Goal: Task Accomplishment & Management: Use online tool/utility

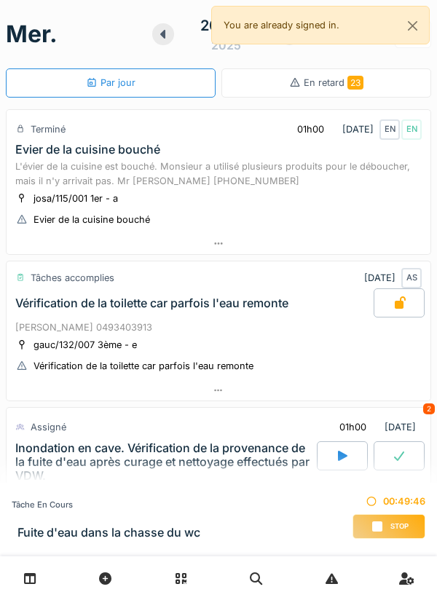
click at [384, 522] on div "Stop" at bounding box center [388, 526] width 73 height 25
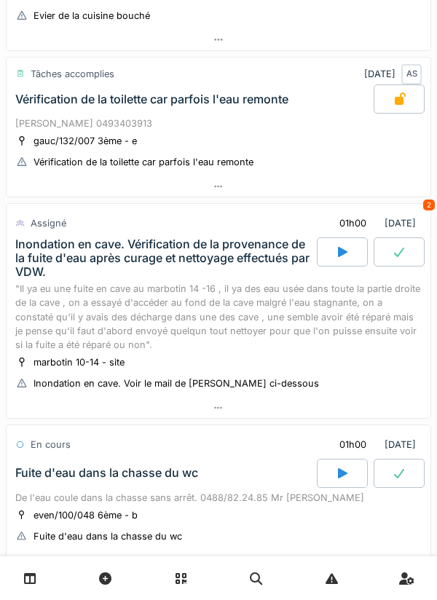
scroll to position [355, 0]
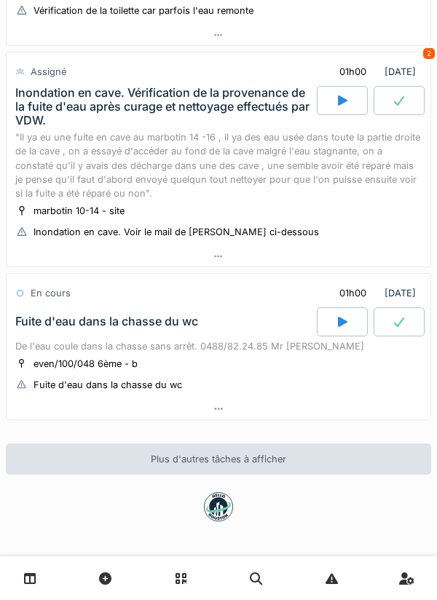
click at [309, 410] on div at bounding box center [219, 408] width 424 height 21
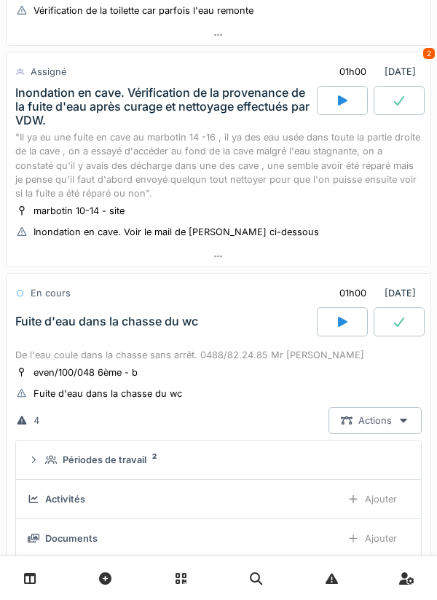
scroll to position [570, 0]
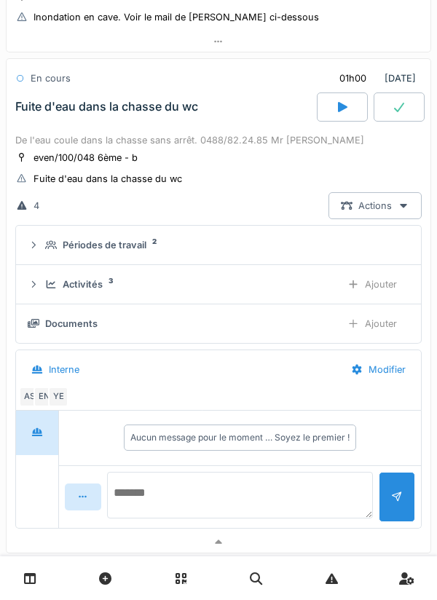
click at [302, 492] on textarea at bounding box center [240, 495] width 266 height 47
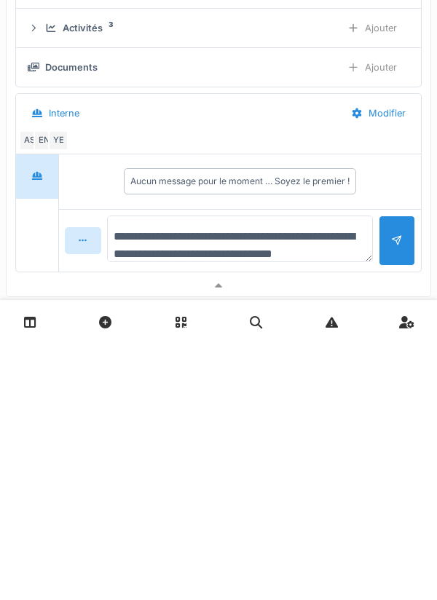
scroll to position [17, 0]
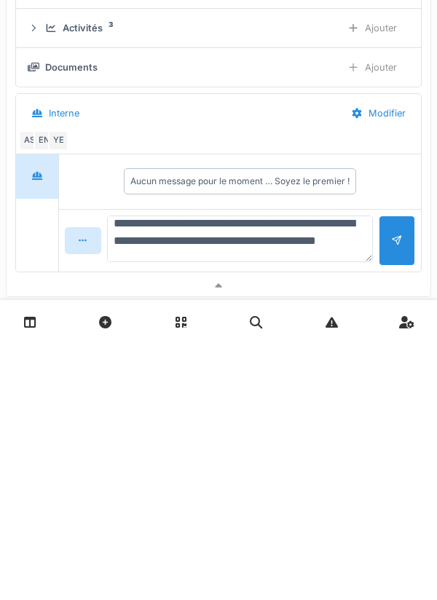
click at [238, 495] on textarea "**********" at bounding box center [240, 495] width 266 height 47
type textarea "**********"
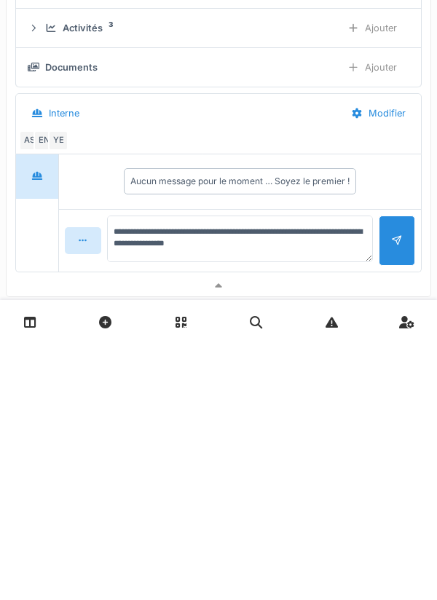
click at [391, 489] on div at bounding box center [397, 497] width 36 height 50
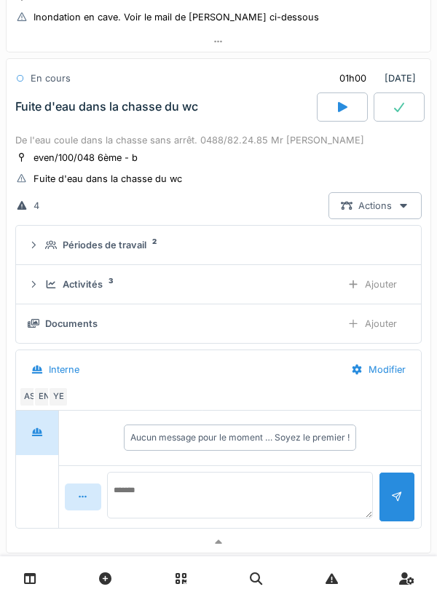
scroll to position [0, 0]
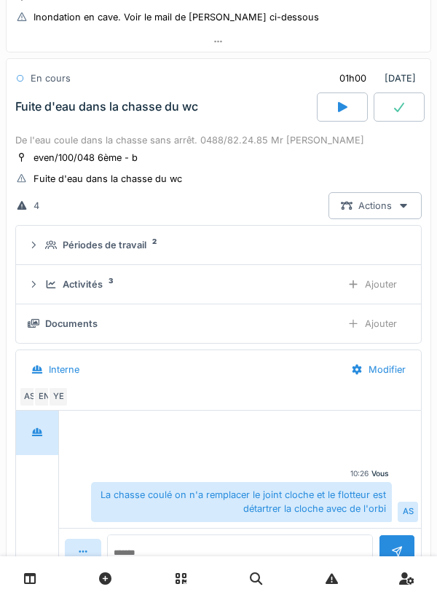
click at [385, 291] on div "Ajouter" at bounding box center [372, 284] width 74 height 27
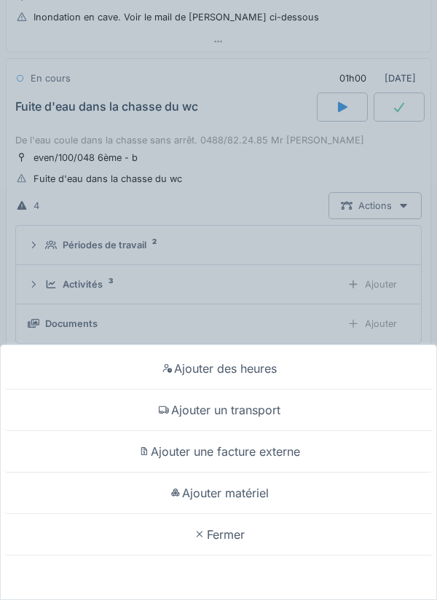
click at [298, 494] on div "Ajouter matériel" at bounding box center [219, 494] width 430 height 42
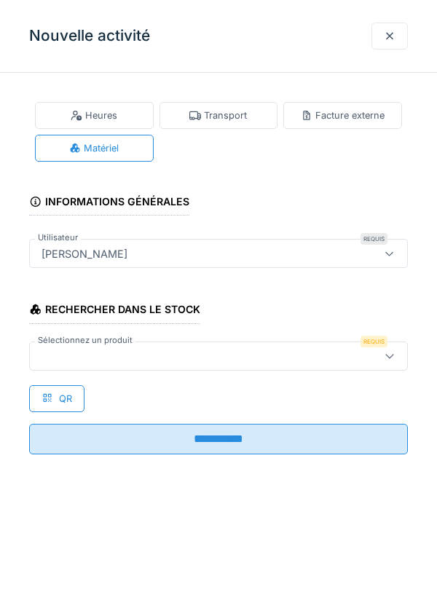
click at [332, 353] on div at bounding box center [194, 356] width 317 height 16
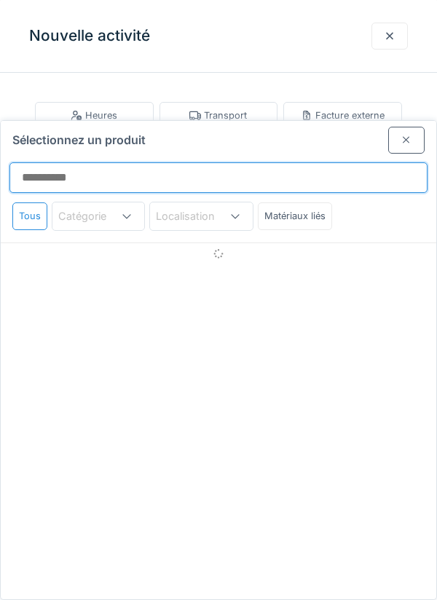
click at [363, 162] on input "Sélectionnez un produit" at bounding box center [218, 177] width 418 height 31
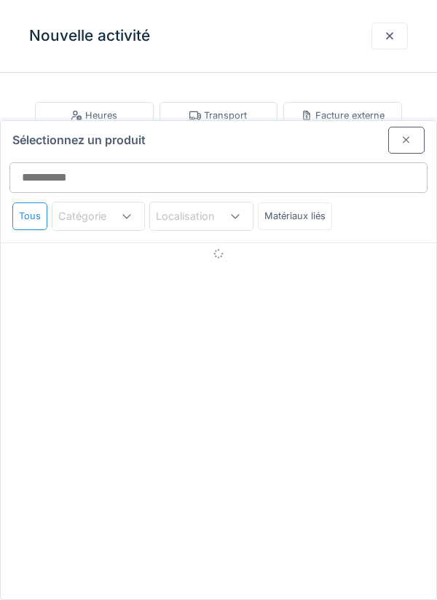
click at [411, 133] on div at bounding box center [406, 140] width 12 height 14
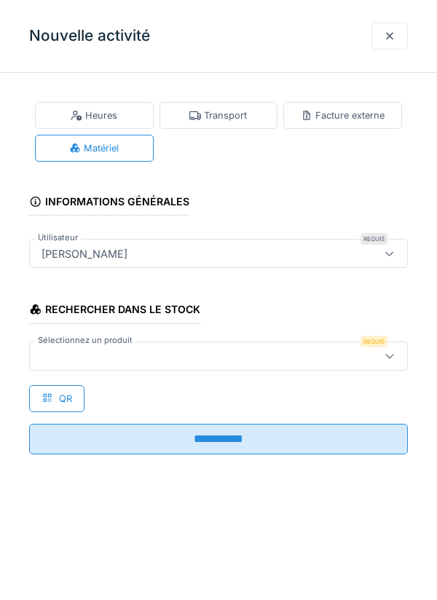
click at [268, 357] on div at bounding box center [194, 356] width 317 height 16
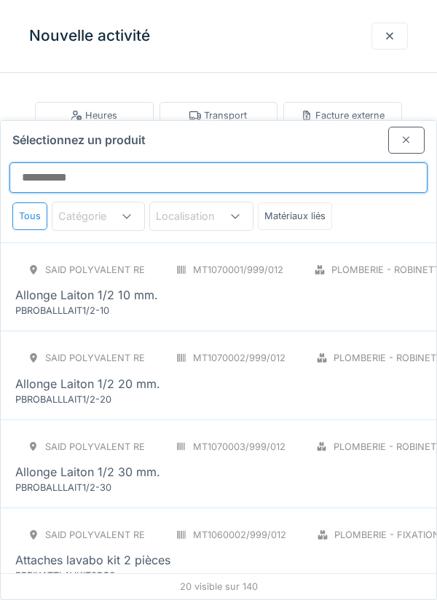
click at [338, 162] on input "Sélectionnez un produit" at bounding box center [218, 177] width 418 height 31
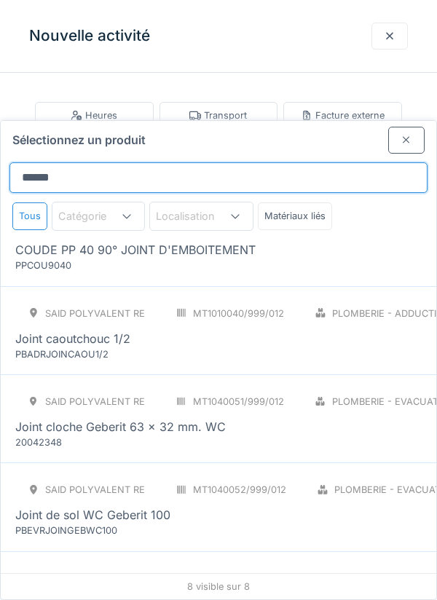
scroll to position [320, 0]
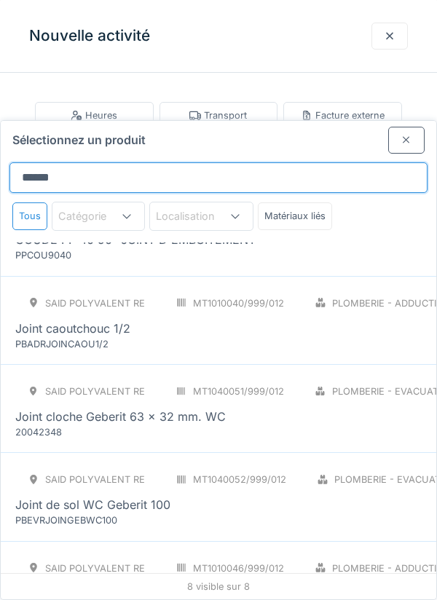
click at [371, 162] on input "*****" at bounding box center [218, 177] width 418 height 31
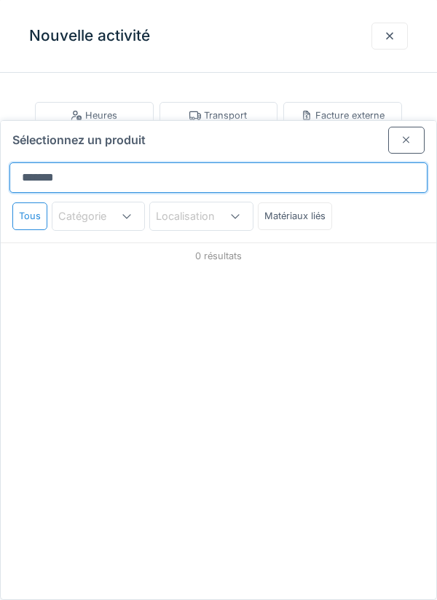
scroll to position [0, 0]
type input "*"
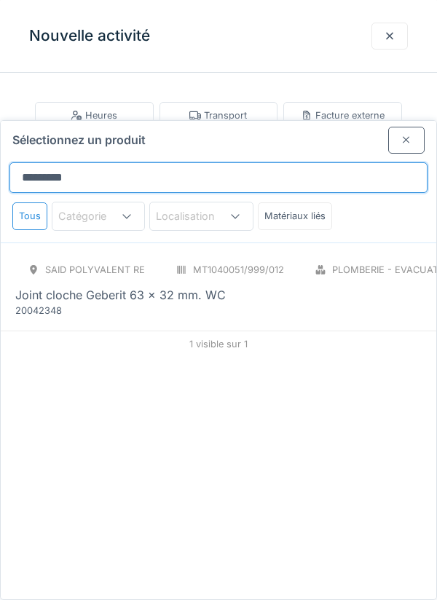
type input "**********"
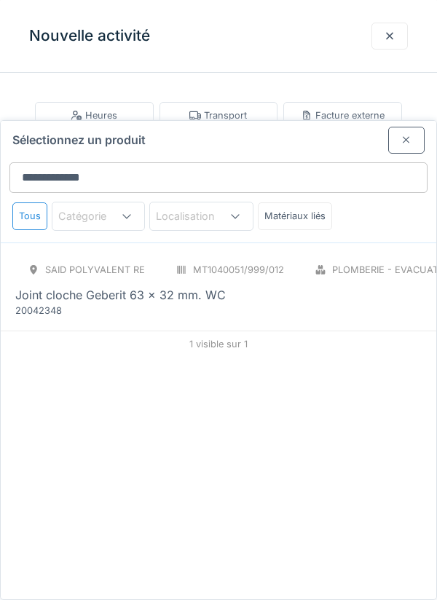
click at [380, 256] on div "SAID polyvalent RE MT1040051/999/012 Plomberie - Evacuation raccord PCE Joint c…" at bounding box center [327, 286] width 625 height 61
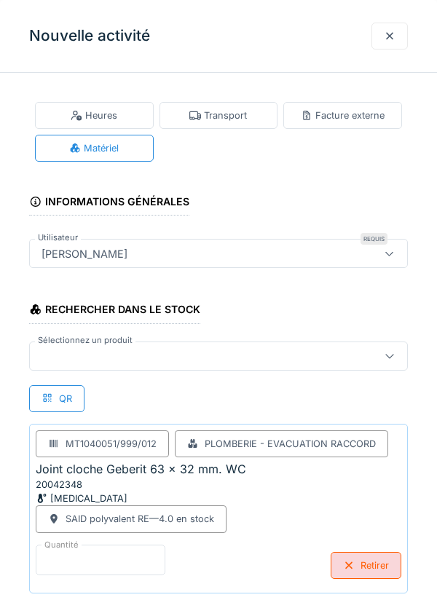
click at [74, 554] on input "*" at bounding box center [101, 560] width 130 height 31
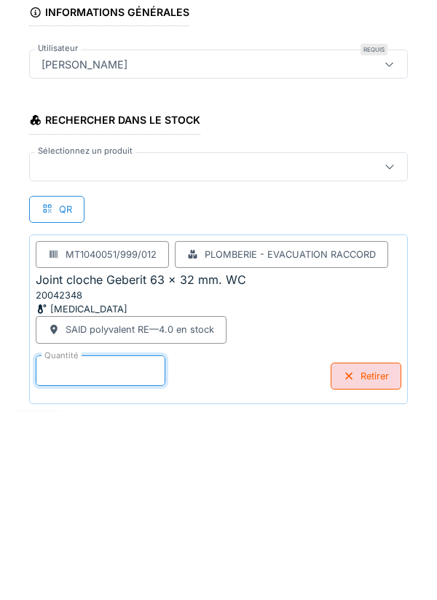
scroll to position [76, 0]
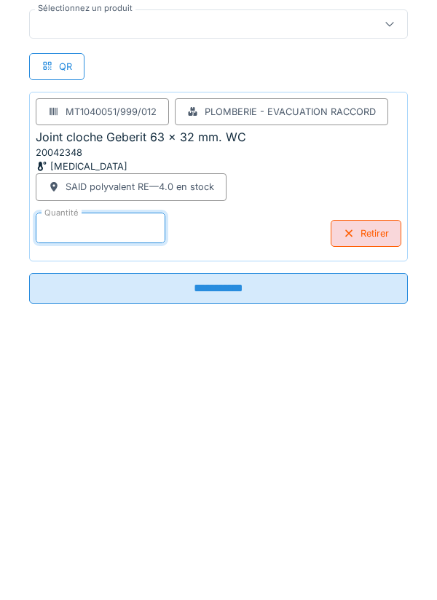
type input "*"
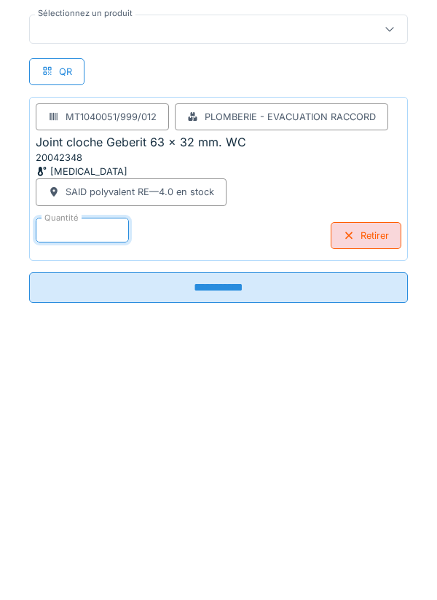
click at [380, 548] on input "**********" at bounding box center [218, 544] width 379 height 31
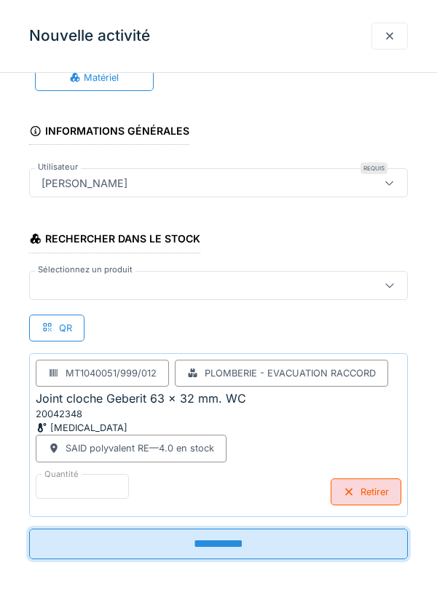
scroll to position [71, 0]
click at [349, 278] on div at bounding box center [194, 285] width 317 height 16
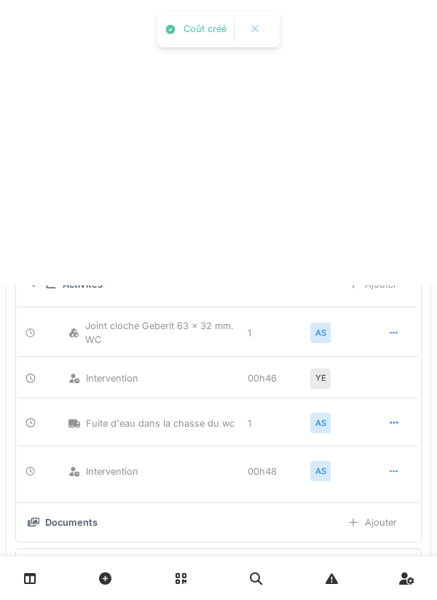
scroll to position [0, 0]
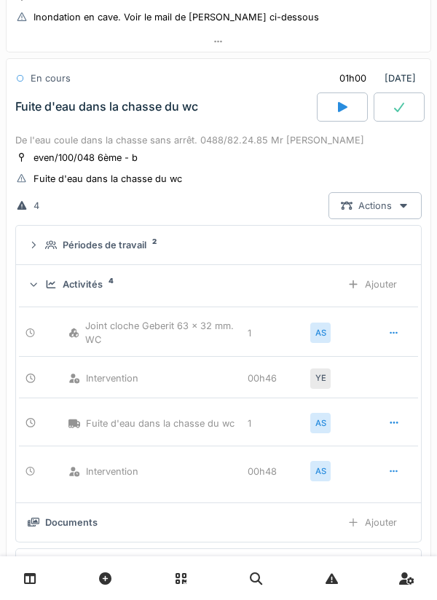
click at [380, 282] on div "Ajouter" at bounding box center [372, 284] width 74 height 27
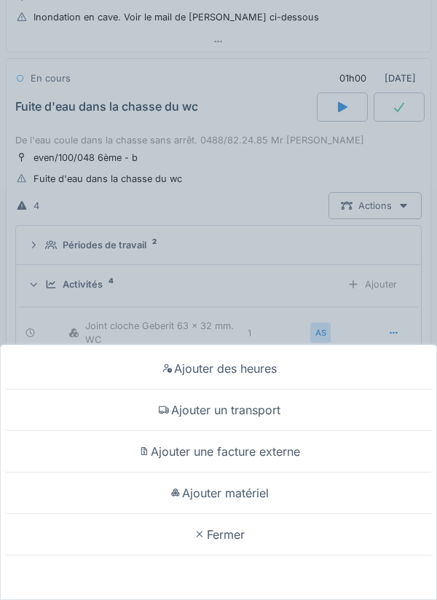
click at [136, 486] on div "Ajouter matériel" at bounding box center [219, 494] width 430 height 42
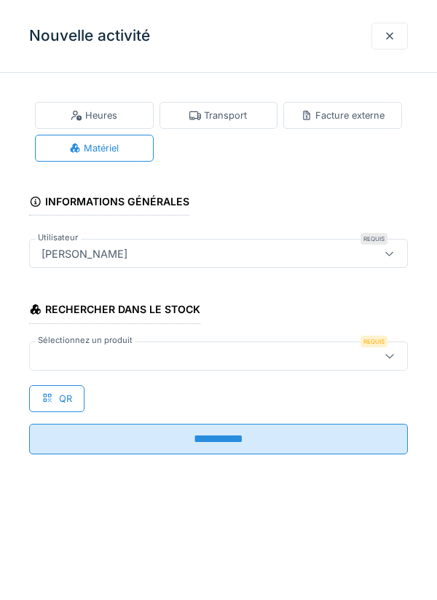
click at [309, 352] on div at bounding box center [194, 356] width 317 height 16
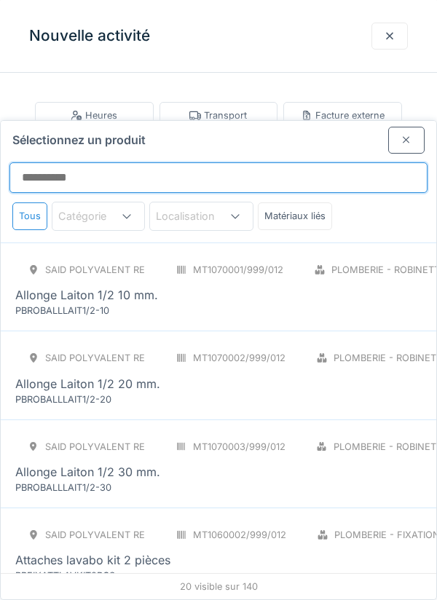
click at [333, 162] on input "Sélectionnez un produit" at bounding box center [218, 177] width 418 height 31
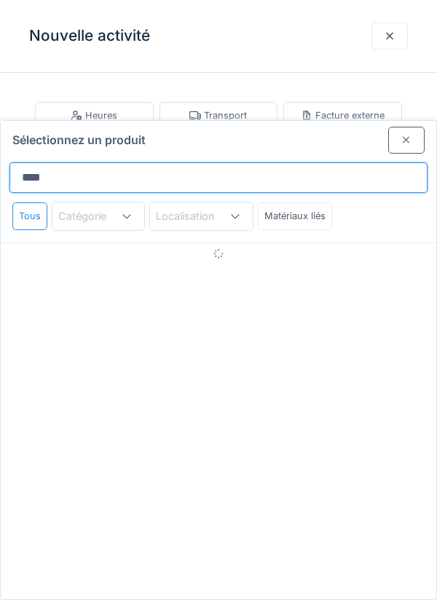
type input "********"
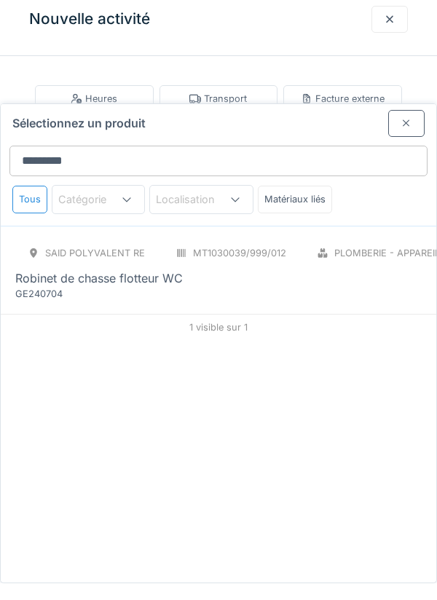
click at [360, 256] on div "SAID polyvalent RE MT1030039/999/012 Plomberie - Appareils sanitaires PCE Robin…" at bounding box center [327, 286] width 624 height 61
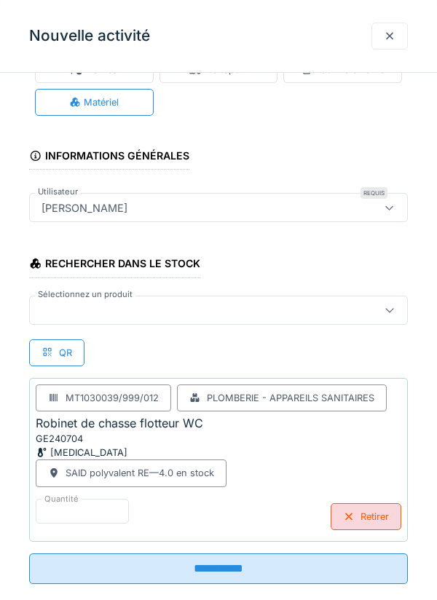
scroll to position [71, 0]
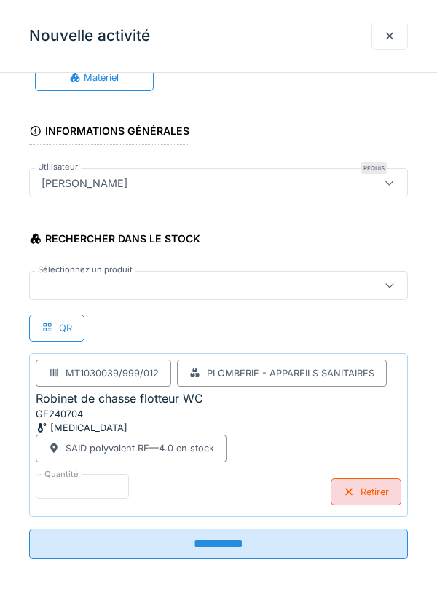
click at [275, 550] on input "**********" at bounding box center [218, 544] width 379 height 31
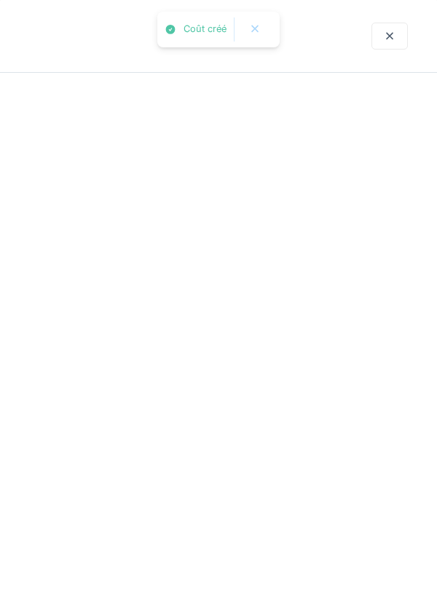
scroll to position [0, 0]
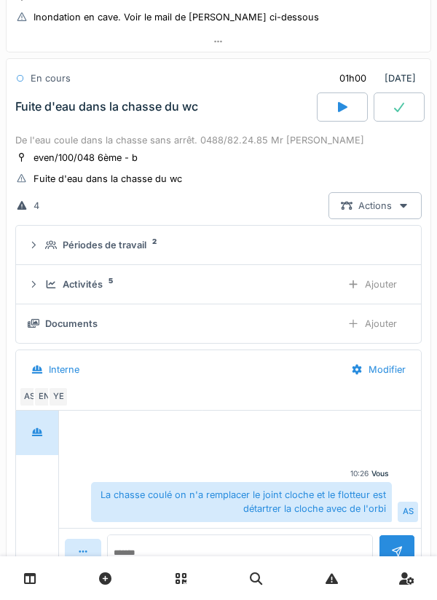
click at [390, 281] on div "Ajouter" at bounding box center [372, 284] width 74 height 27
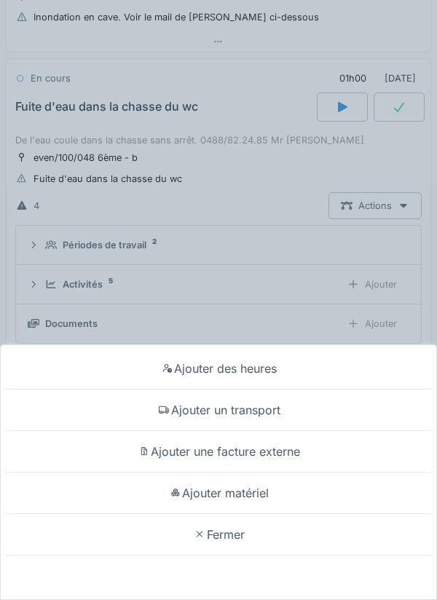
click at [326, 483] on div "Ajouter matériel" at bounding box center [219, 494] width 430 height 42
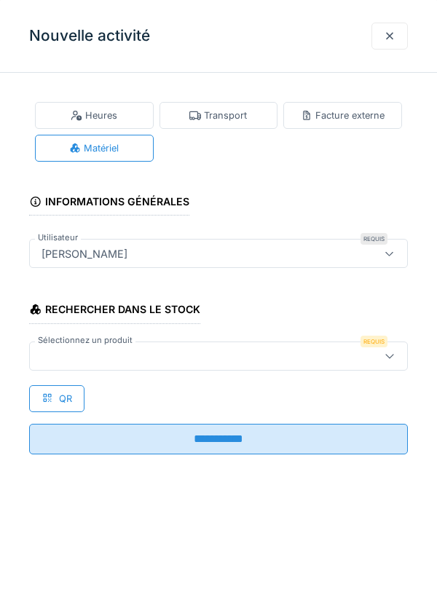
click at [324, 351] on div at bounding box center [194, 356] width 317 height 16
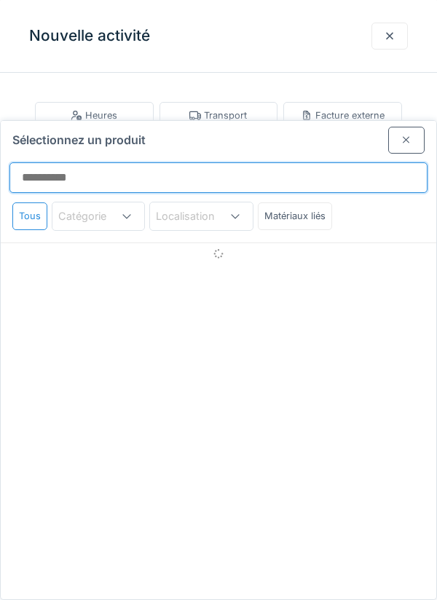
click at [336, 162] on input "Sélectionnez un produit" at bounding box center [218, 177] width 418 height 31
type input "****"
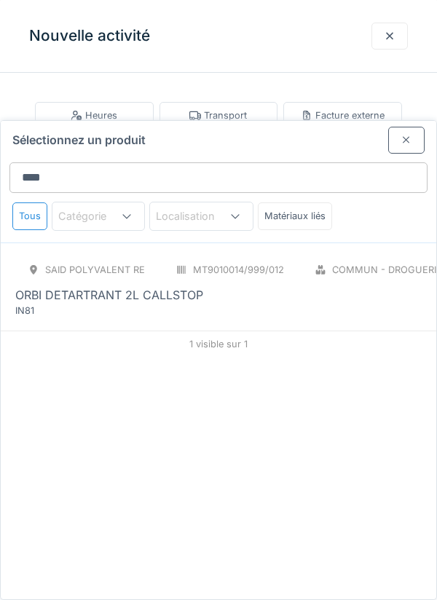
click at [367, 258] on div "SAID polyvalent RE MT9010014/999/012 Commun - Droguerie BID ORBI DETARTRANT 2L …" at bounding box center [266, 286] width 502 height 61
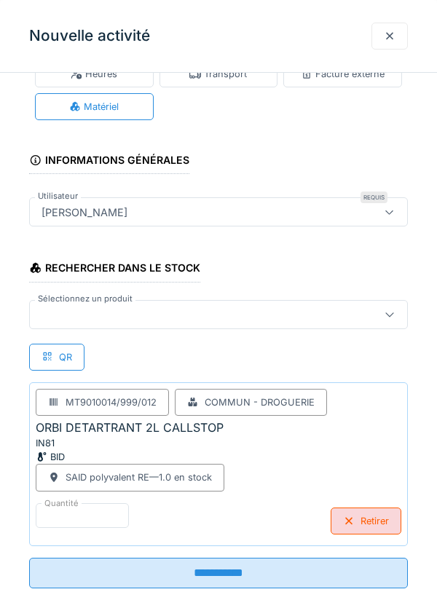
scroll to position [43, 0]
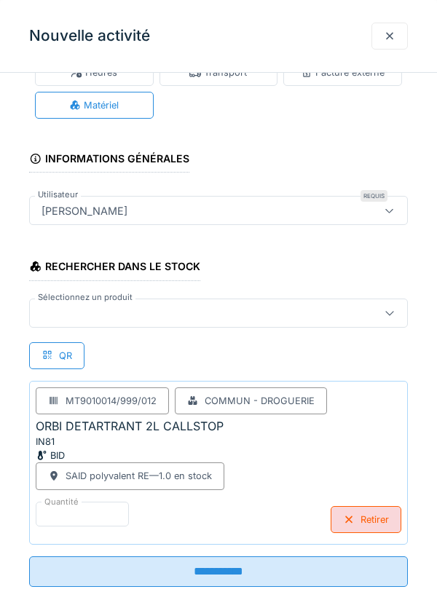
click at [325, 571] on input "**********" at bounding box center [218, 571] width 379 height 31
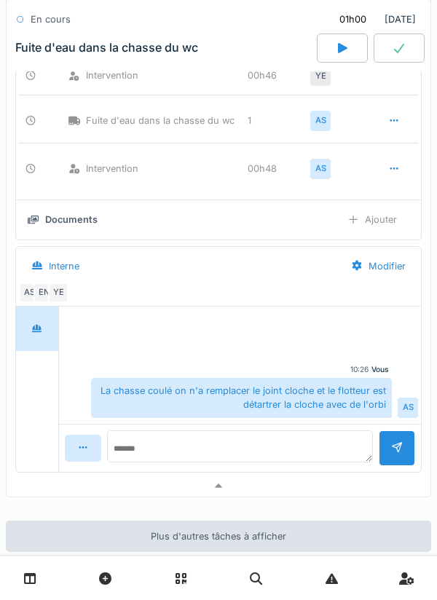
scroll to position [971, 0]
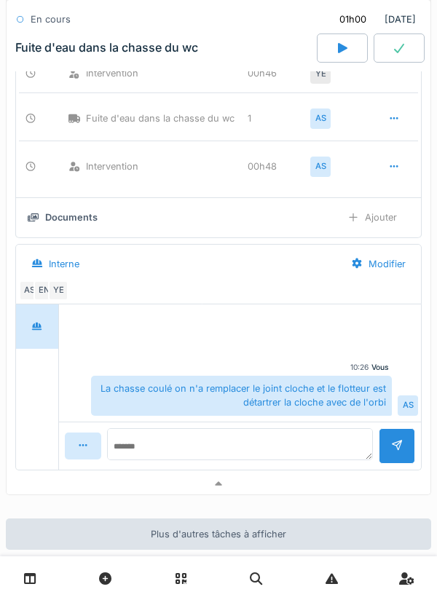
click at [319, 481] on div at bounding box center [219, 483] width 424 height 21
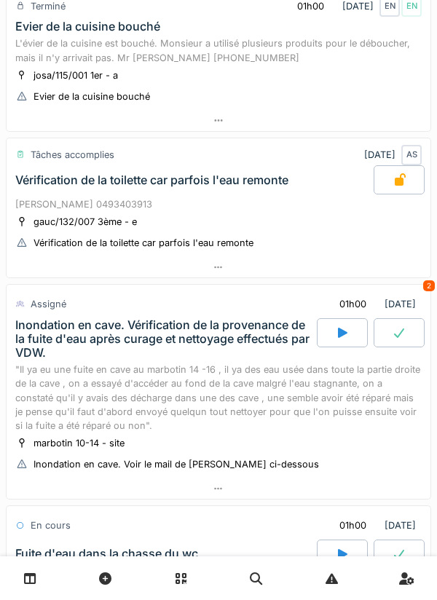
scroll to position [0, 0]
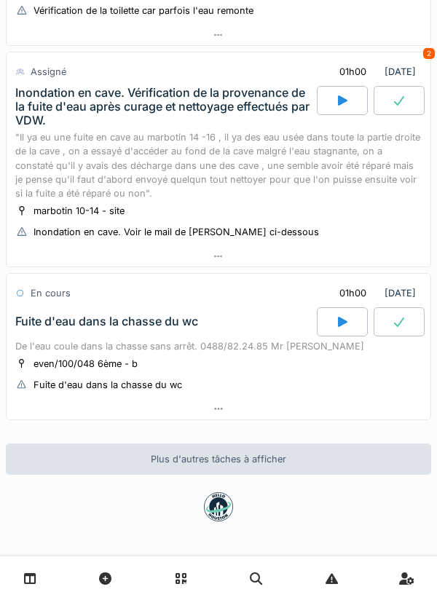
click at [301, 411] on div at bounding box center [219, 408] width 424 height 21
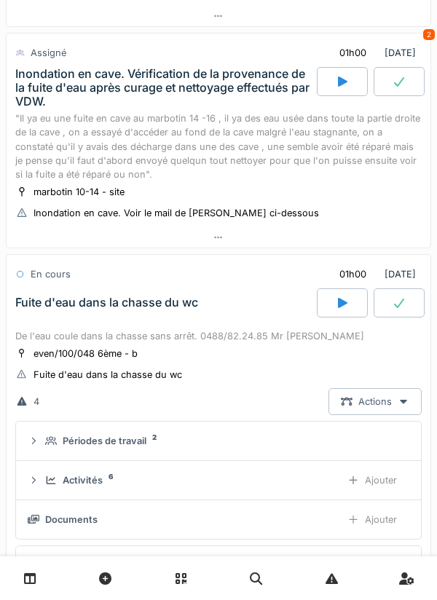
scroll to position [570, 0]
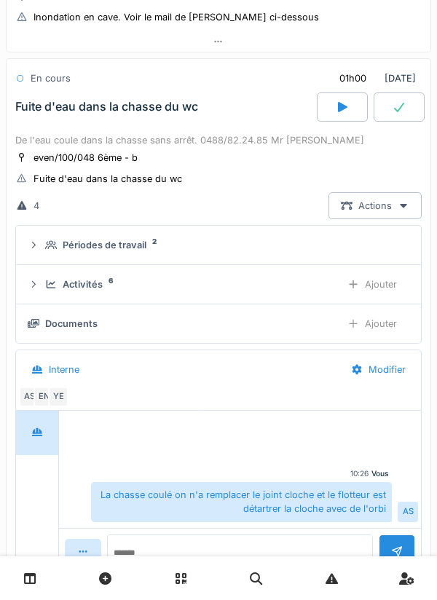
click at [400, 106] on icon at bounding box center [399, 107] width 15 height 12
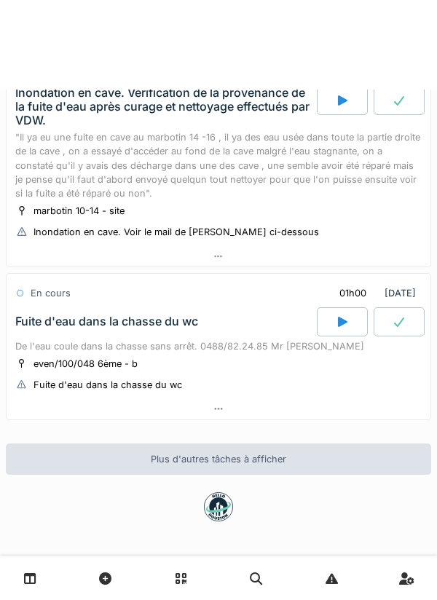
scroll to position [355, 0]
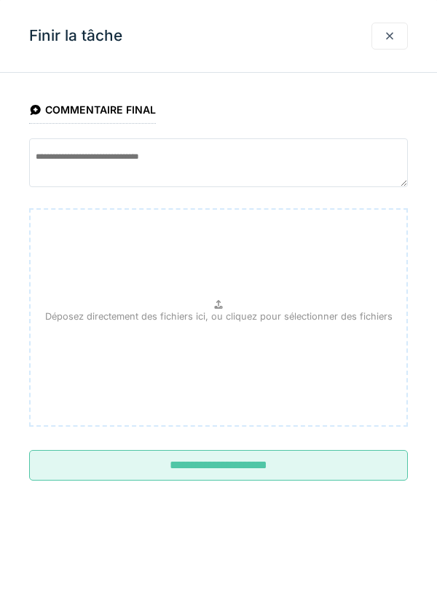
click at [225, 459] on input "**********" at bounding box center [218, 465] width 379 height 31
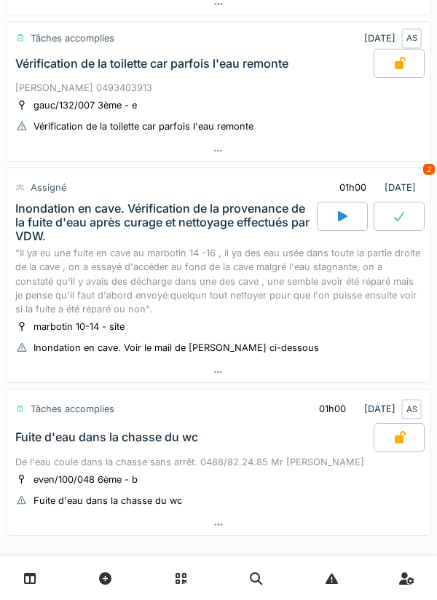
scroll to position [237, 0]
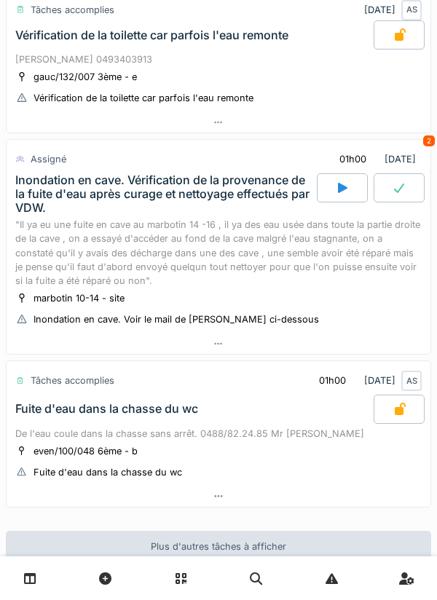
scroll to position [269, 0]
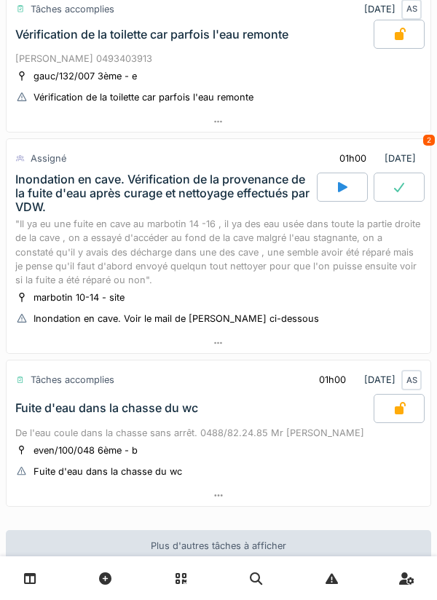
click at [324, 347] on div at bounding box center [219, 343] width 424 height 21
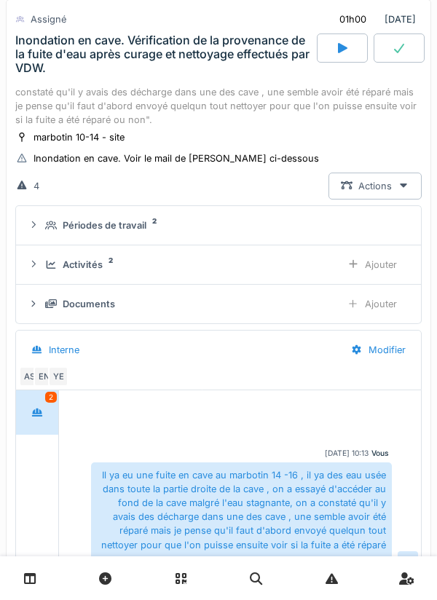
scroll to position [374, 0]
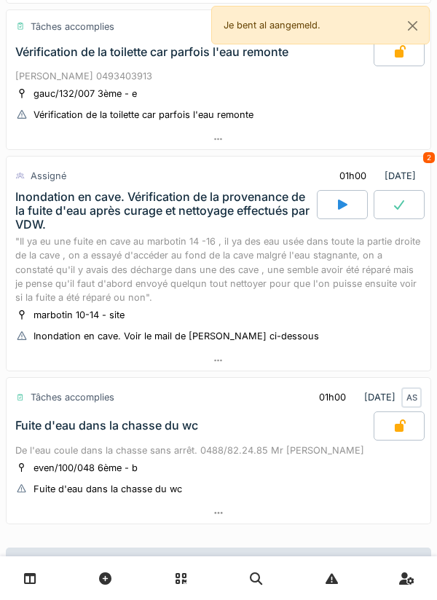
scroll to position [247, 0]
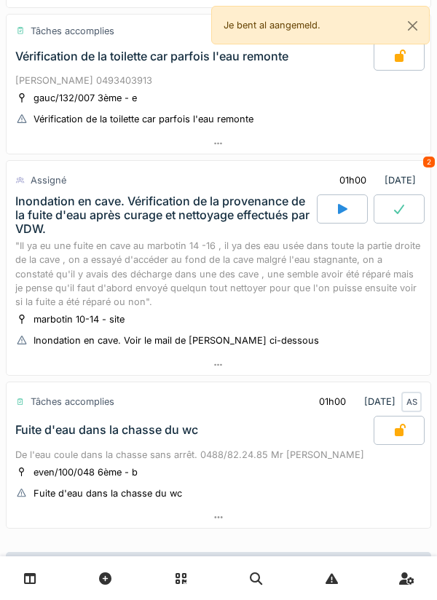
click at [253, 373] on div at bounding box center [219, 365] width 424 height 21
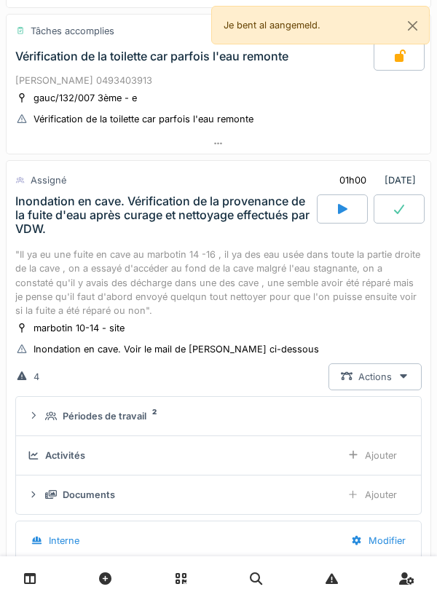
scroll to position [349, 0]
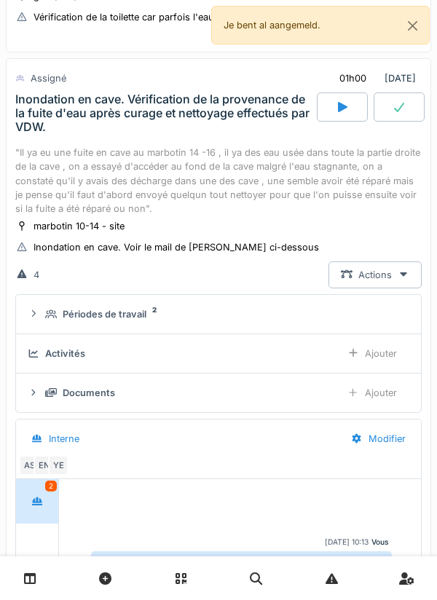
click at [336, 109] on icon at bounding box center [342, 107] width 15 height 12
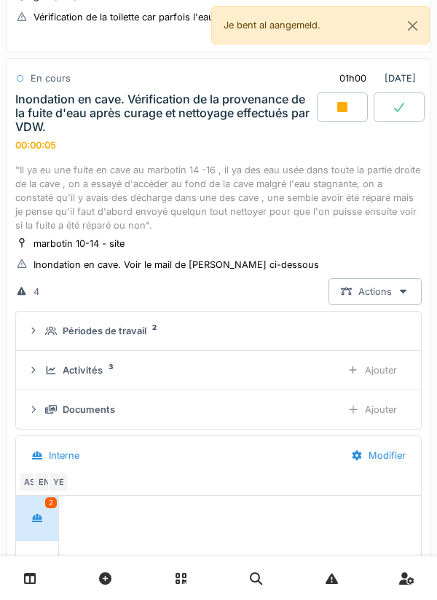
scroll to position [454, 0]
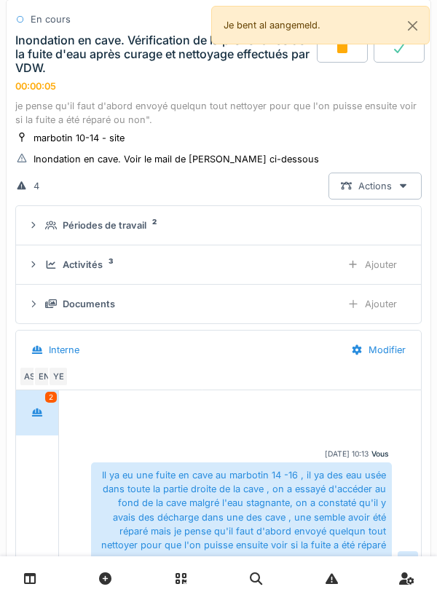
click at [388, 272] on div "Ajouter" at bounding box center [372, 264] width 74 height 27
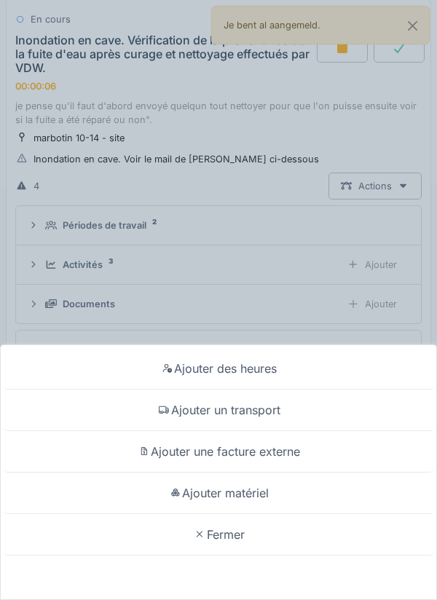
click at [277, 410] on div "Ajouter un transport" at bounding box center [219, 411] width 430 height 42
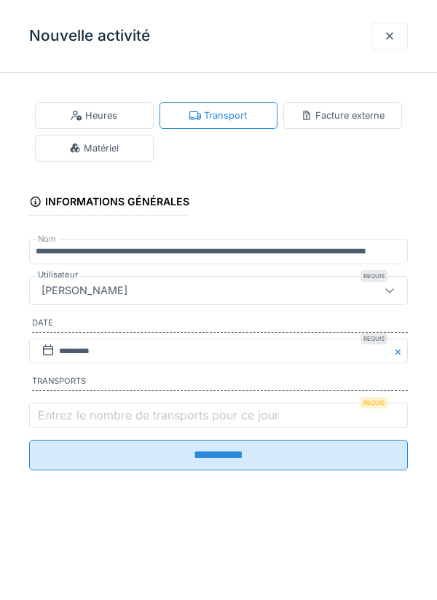
click at [277, 416] on label "Entrez le nombre de transports pour ce jour" at bounding box center [158, 414] width 247 height 17
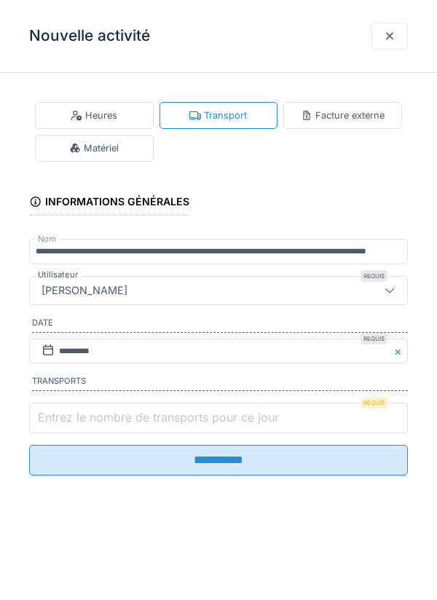
click at [277, 416] on input "Entrez le nombre de transports pour ce jour" at bounding box center [218, 418] width 379 height 31
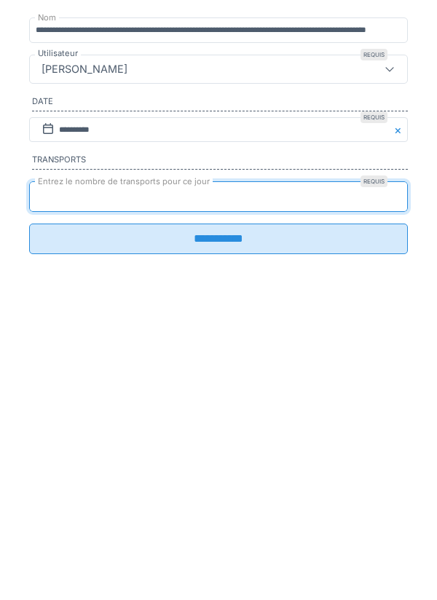
type input "*"
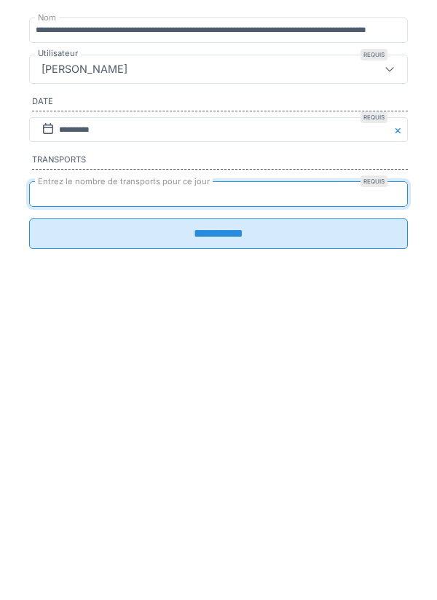
click at [339, 470] on input "**********" at bounding box center [218, 455] width 379 height 31
